Goal: Information Seeking & Learning: Learn about a topic

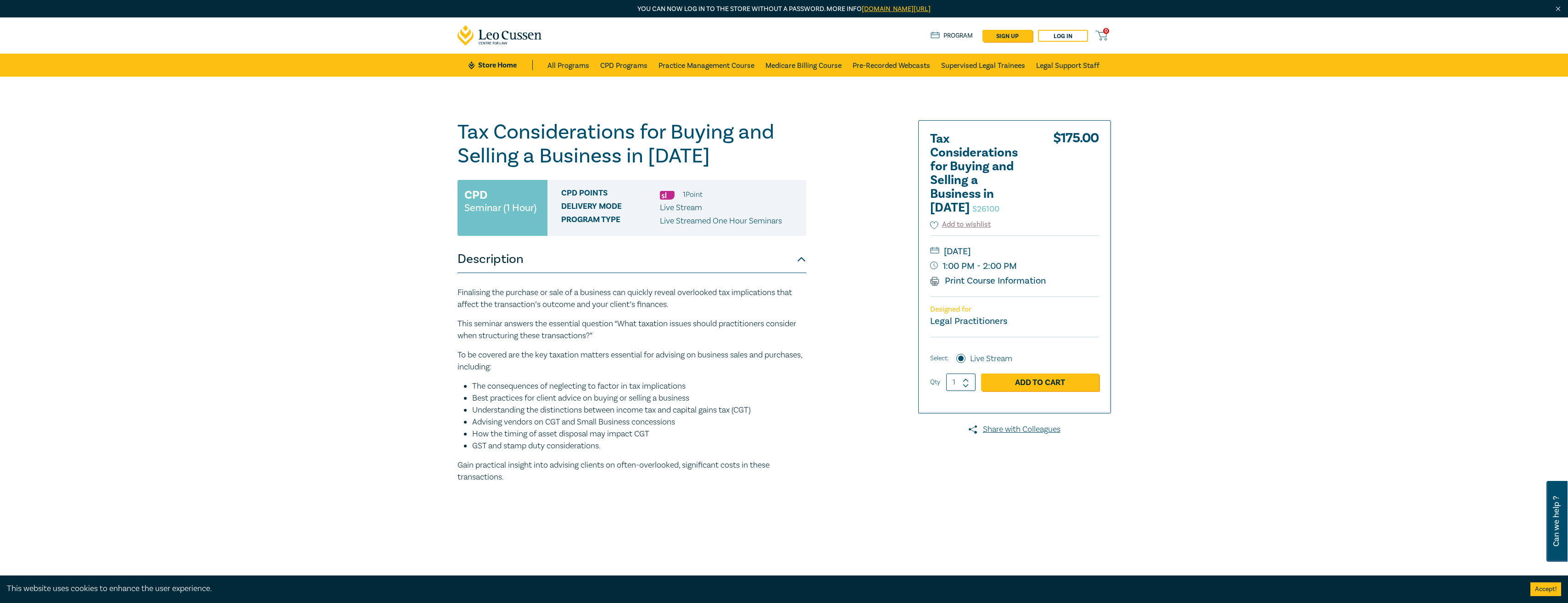
click at [800, 458] on div "Finalising the purchase or sale of a business can quickly reveal overlooked tax…" at bounding box center [632, 385] width 349 height 197
